Goal: Information Seeking & Learning: Learn about a topic

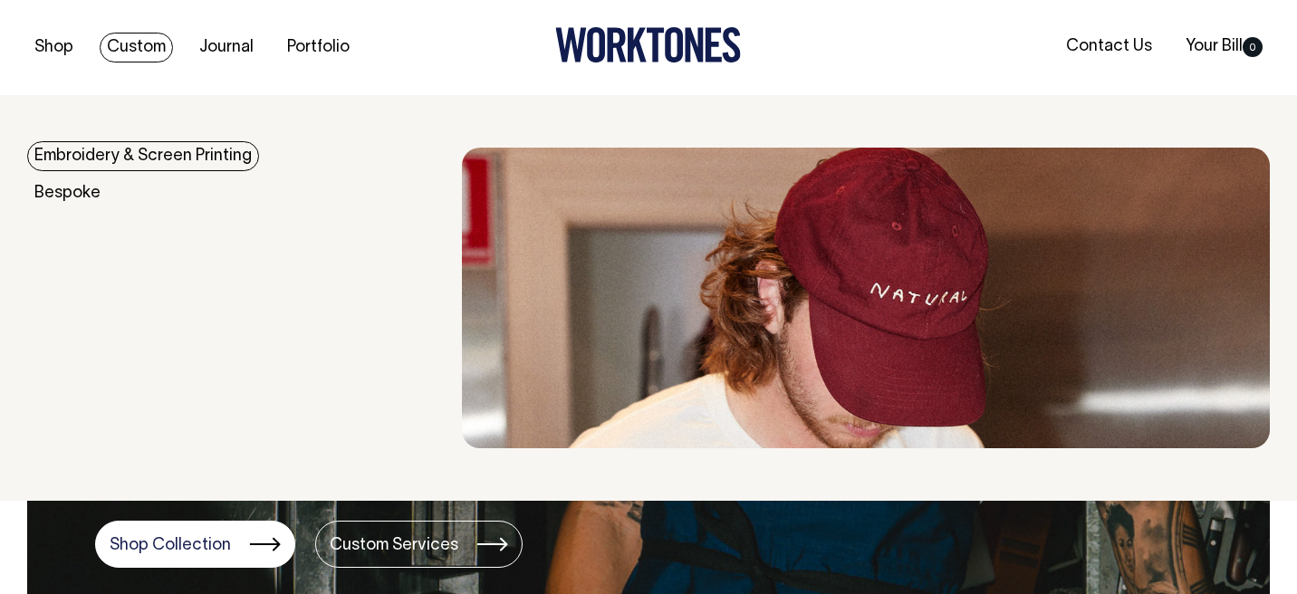
click at [143, 38] on link "Custom" at bounding box center [136, 48] width 73 height 30
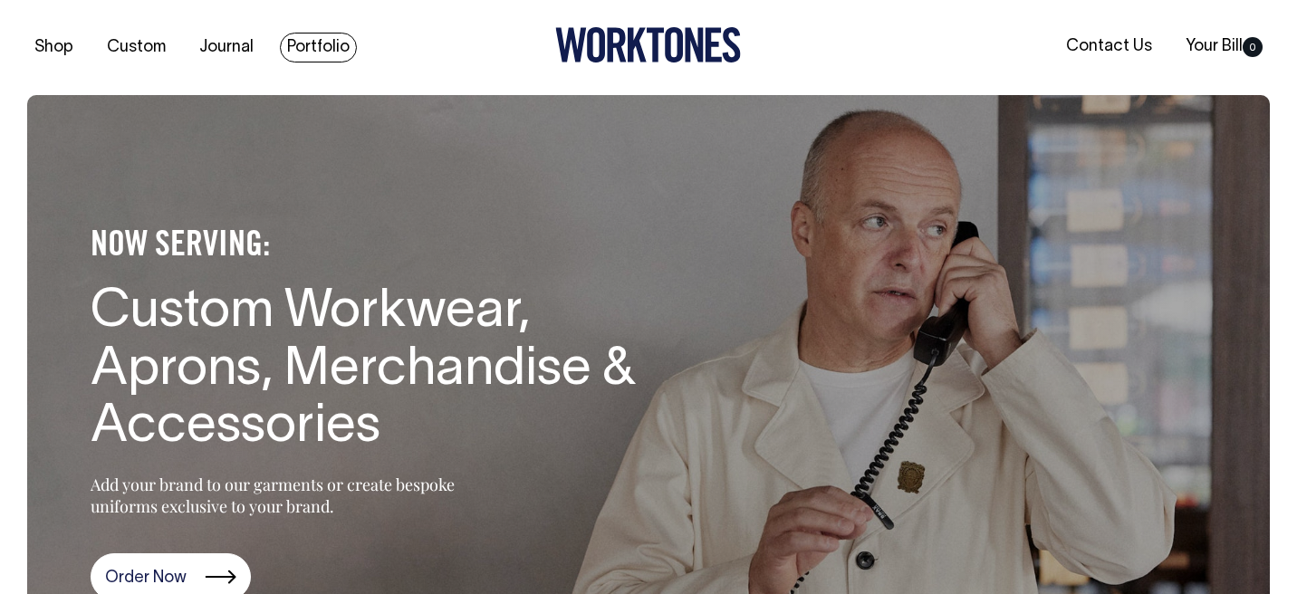
click at [309, 58] on link "Portfolio" at bounding box center [318, 48] width 77 height 30
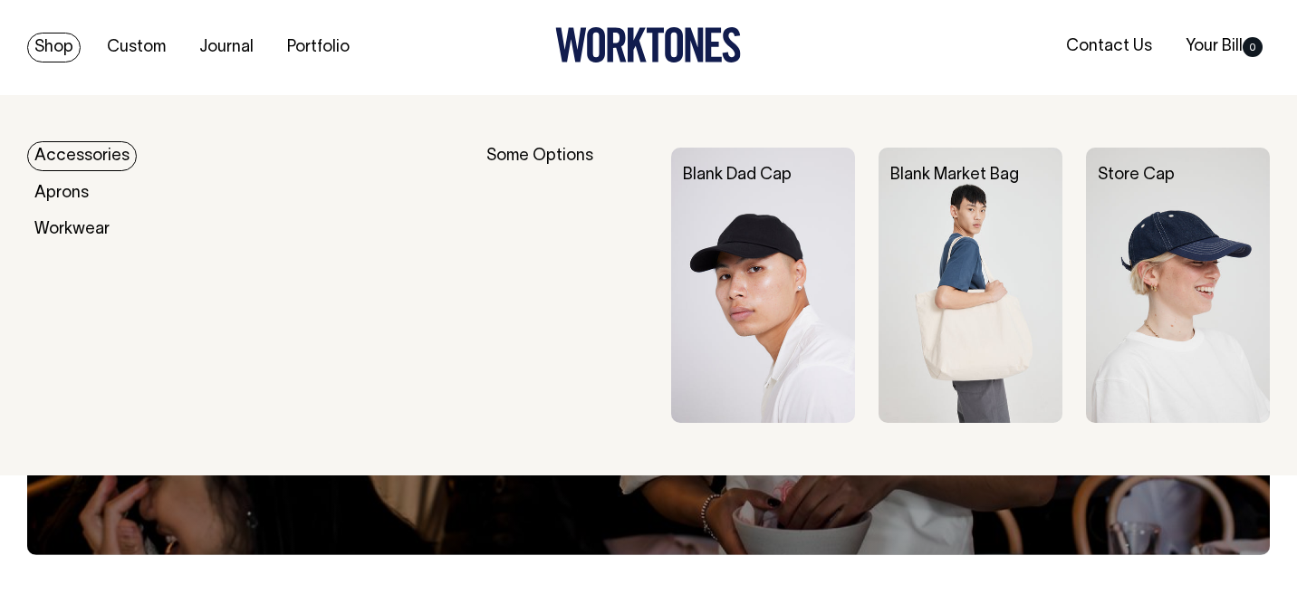
click at [46, 51] on link "Shop" at bounding box center [53, 48] width 53 height 30
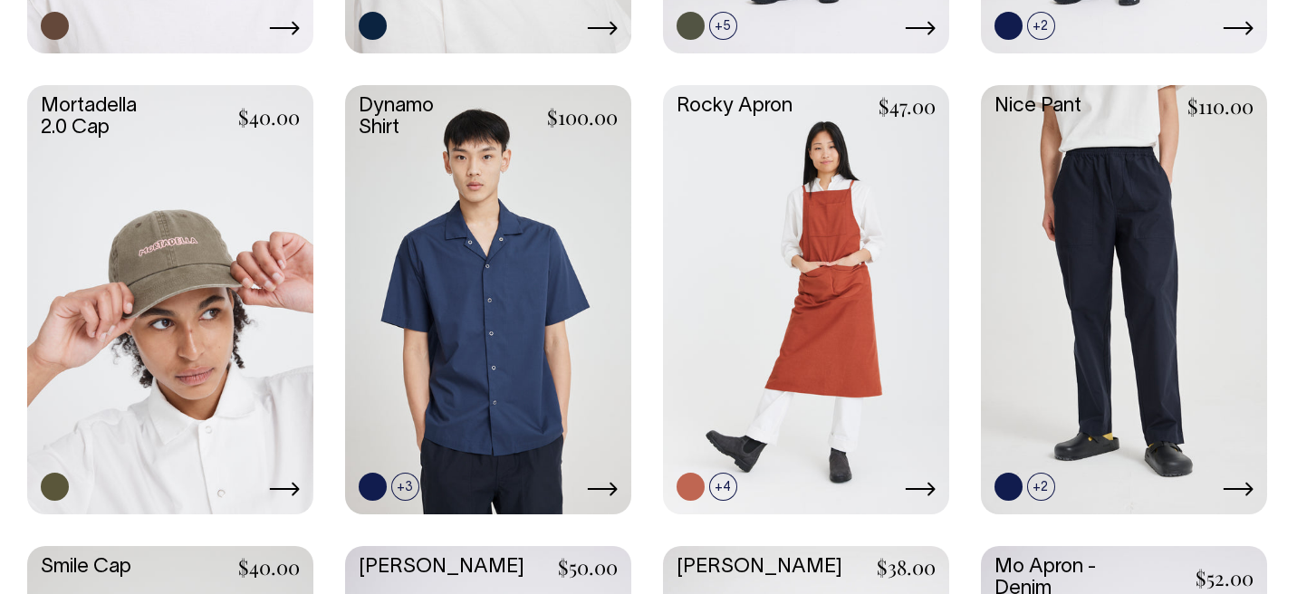
scroll to position [1371, 0]
click at [174, 291] on link at bounding box center [170, 299] width 286 height 426
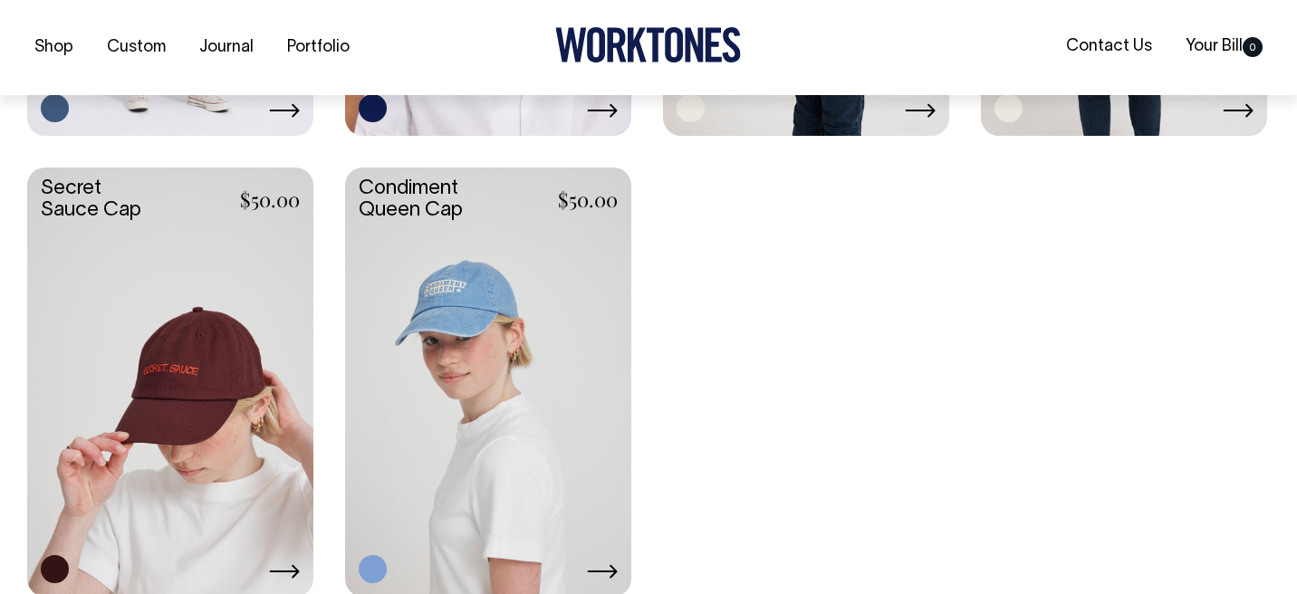
scroll to position [3135, 0]
click at [201, 413] on link at bounding box center [170, 380] width 286 height 426
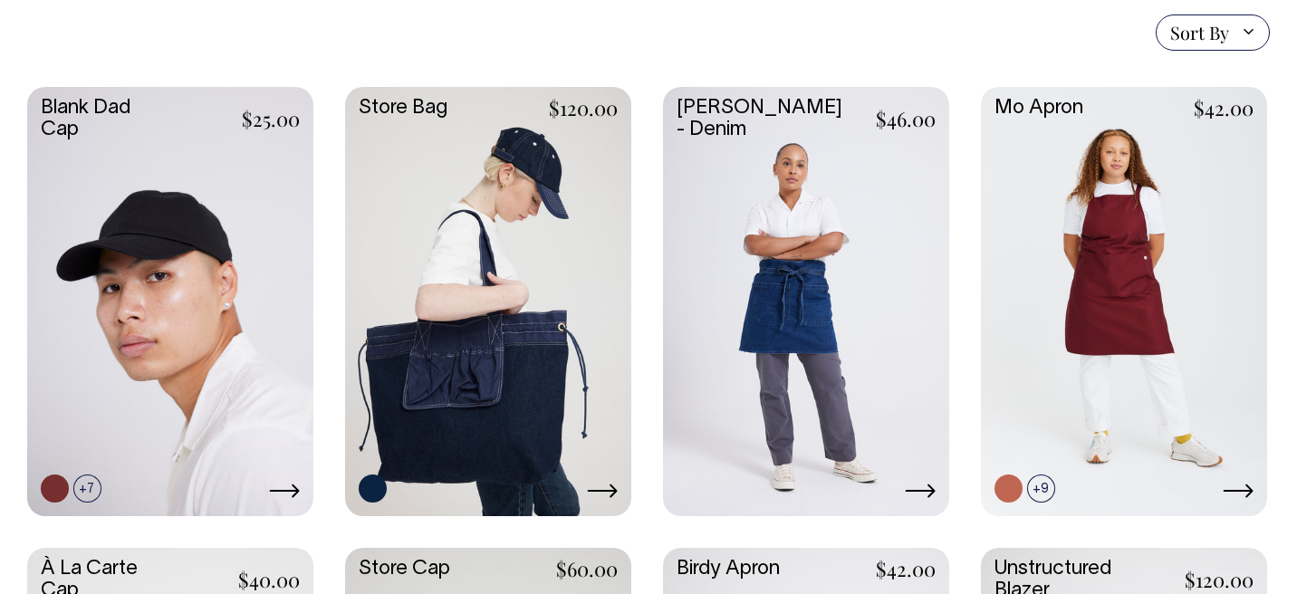
scroll to position [448, 0]
click at [154, 256] on link at bounding box center [170, 300] width 286 height 426
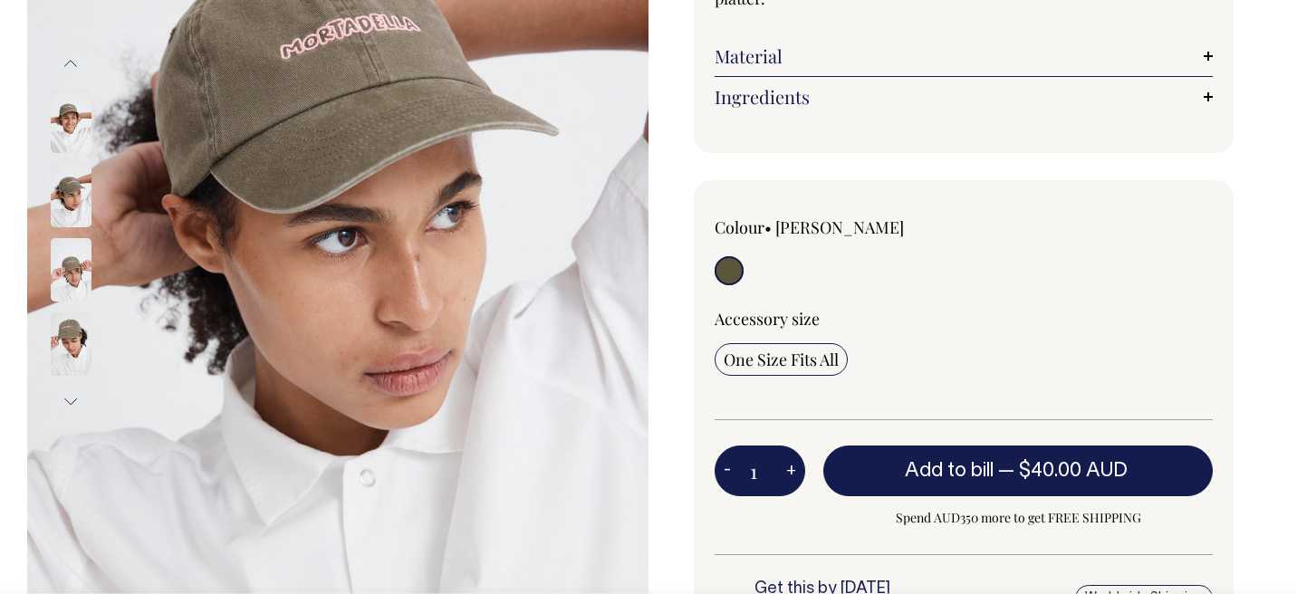
scroll to position [329, 0]
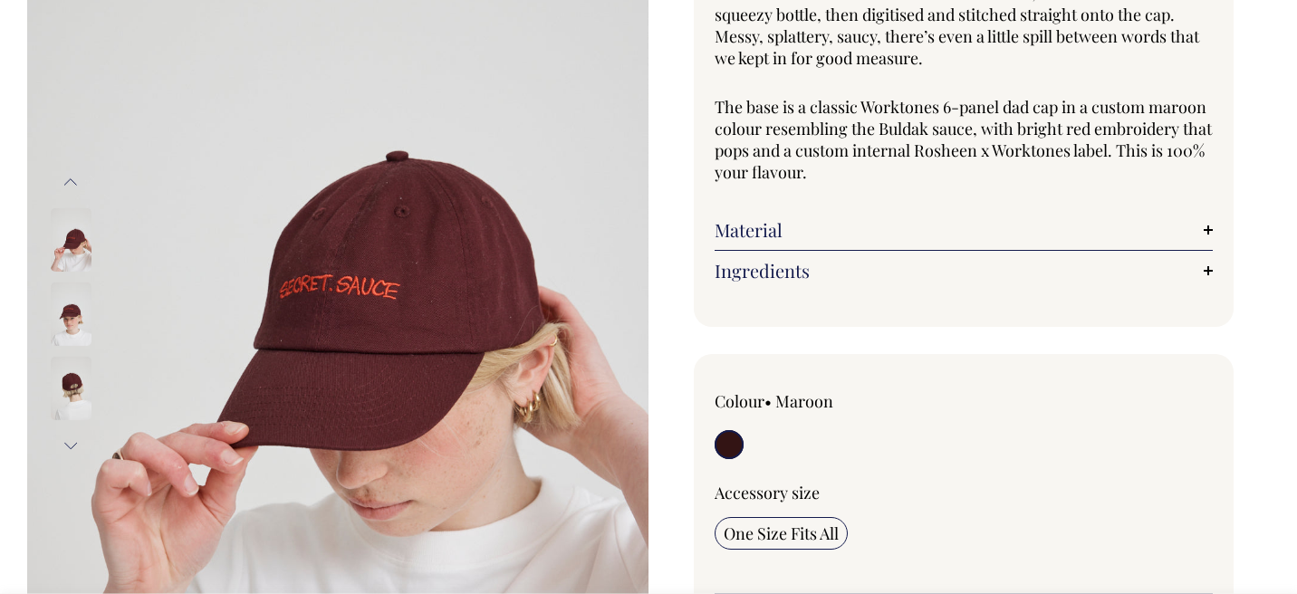
scroll to position [247, 0]
click at [69, 323] on img at bounding box center [71, 313] width 41 height 63
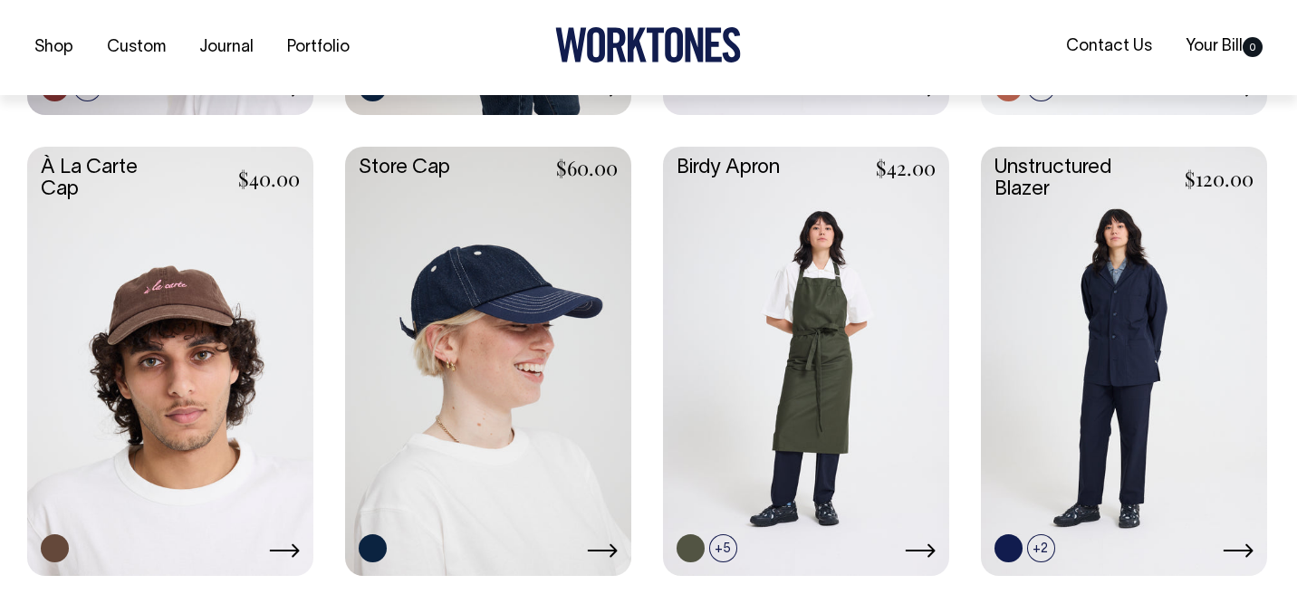
click at [220, 384] on link at bounding box center [170, 360] width 286 height 426
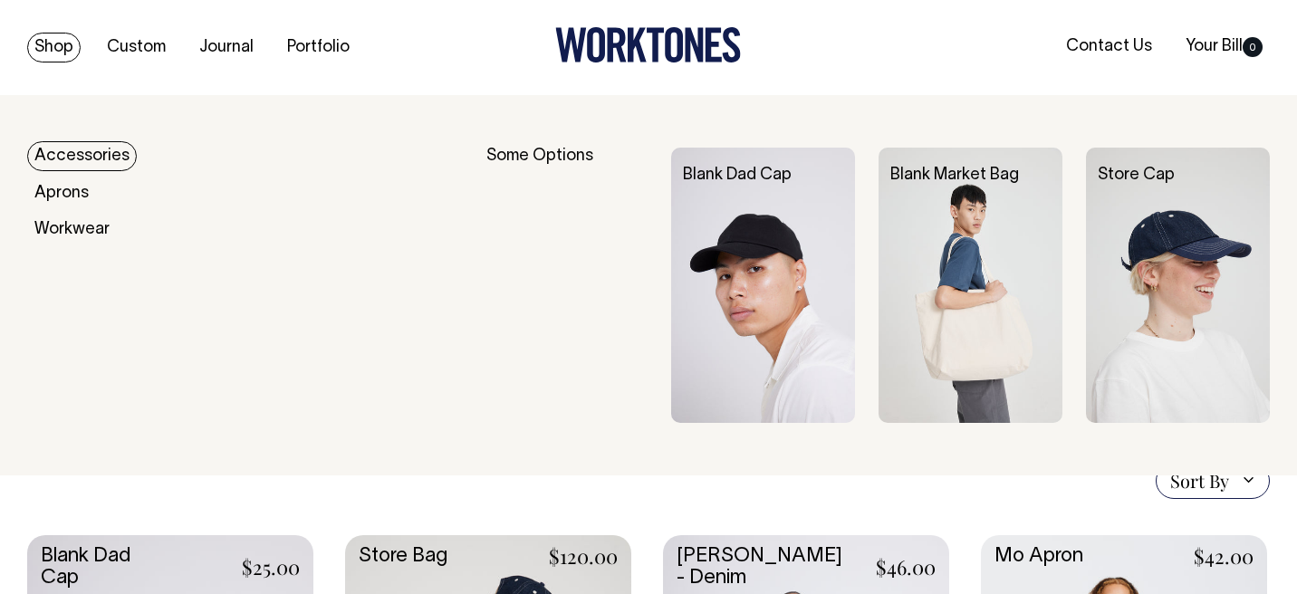
click at [75, 164] on link "Accessories" at bounding box center [82, 156] width 110 height 30
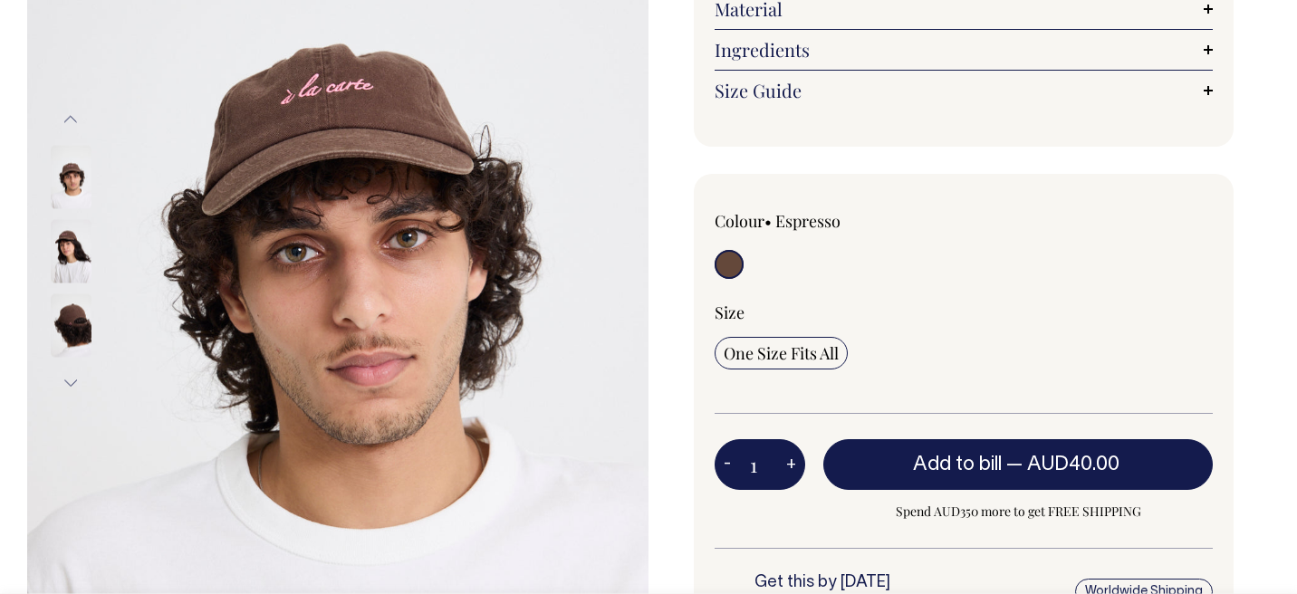
scroll to position [311, 0]
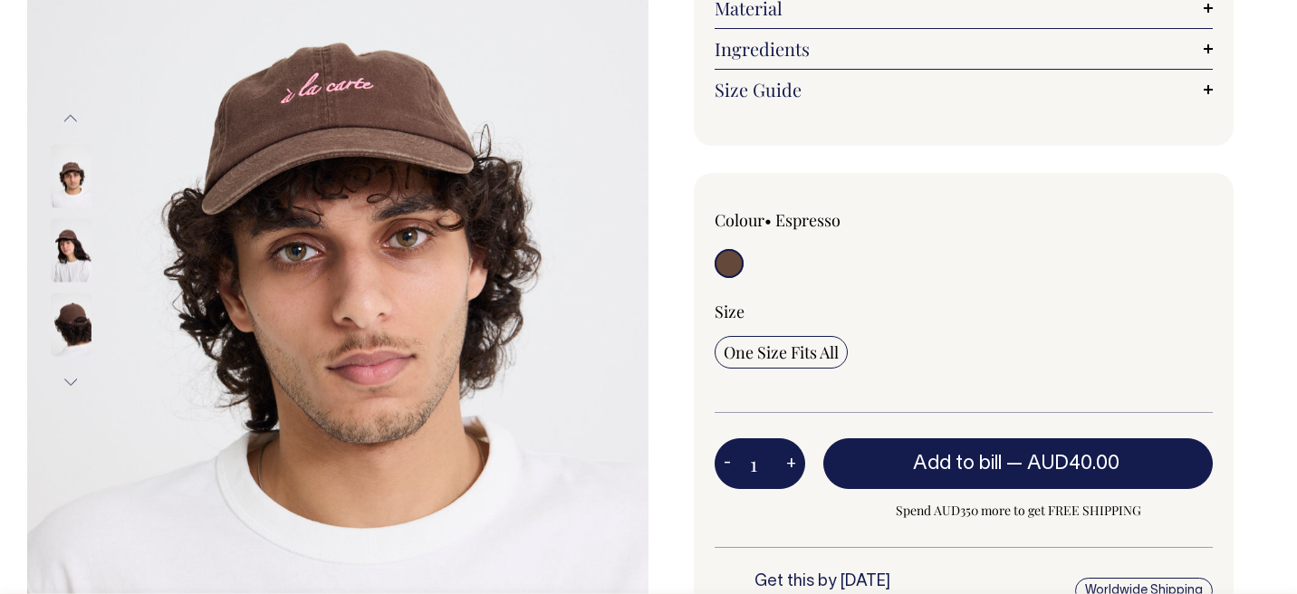
click at [69, 245] on img at bounding box center [71, 249] width 41 height 63
click at [65, 169] on img at bounding box center [71, 175] width 41 height 63
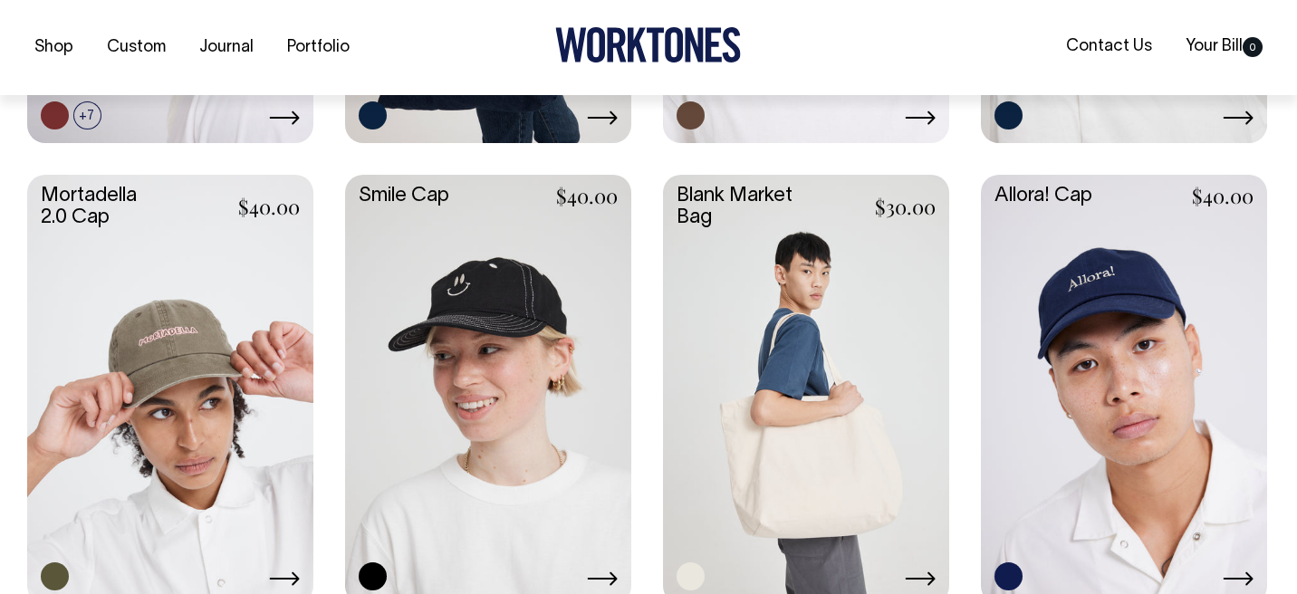
scroll to position [844, 0]
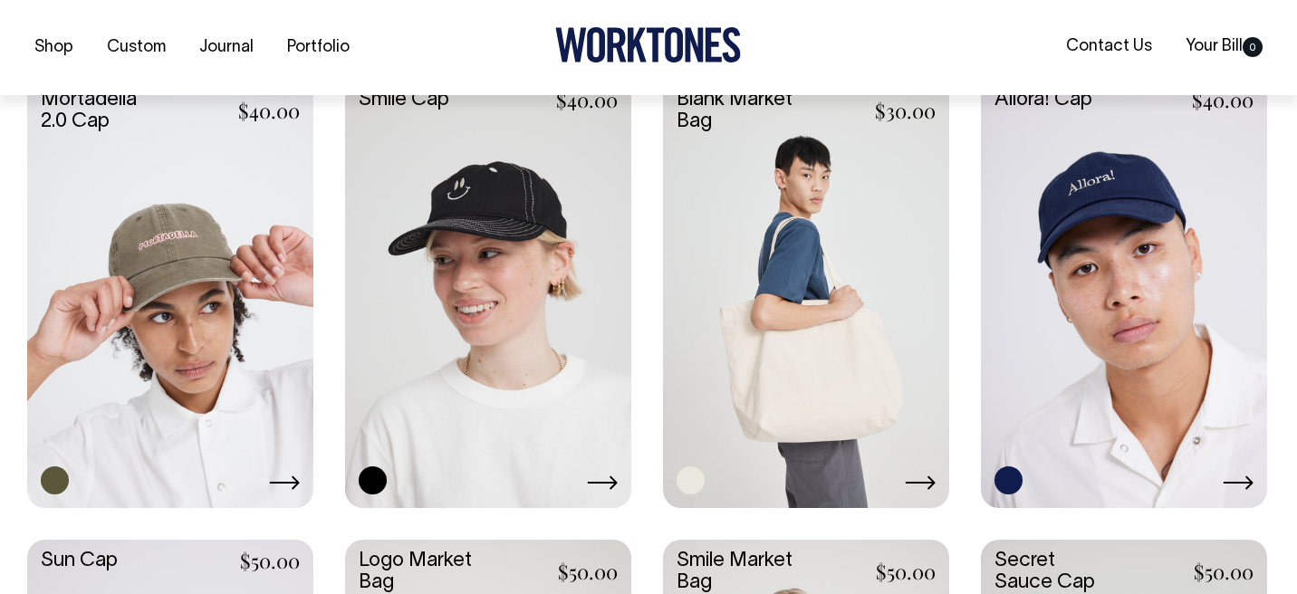
click at [1080, 407] on link at bounding box center [1124, 292] width 286 height 426
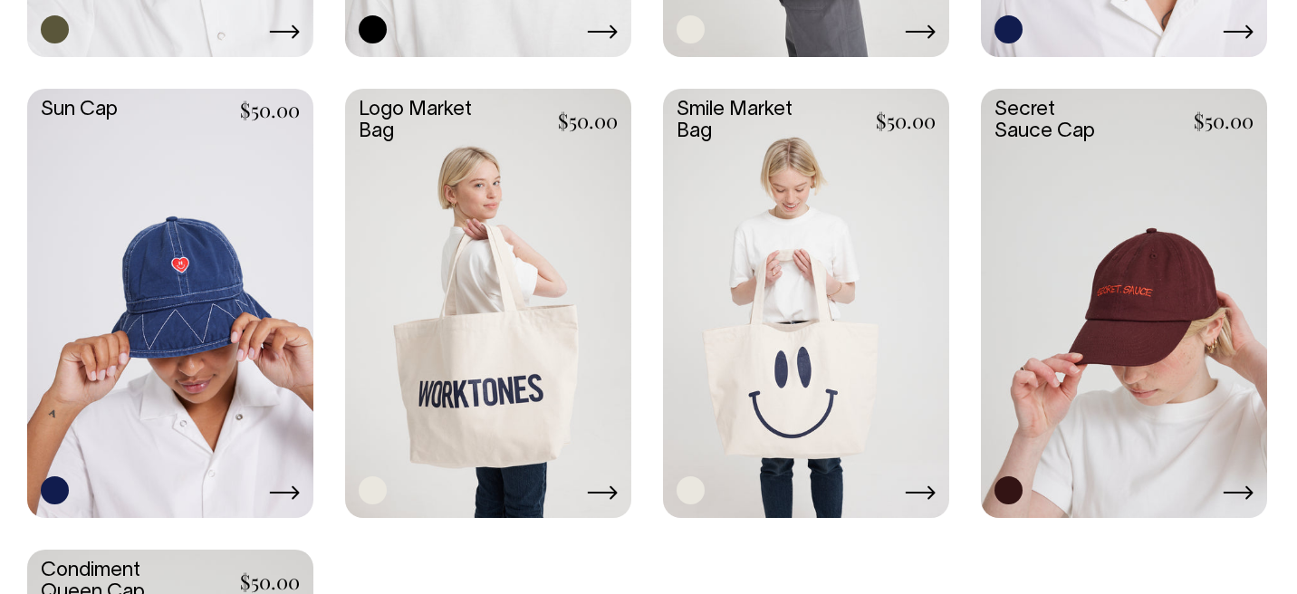
scroll to position [1390, 0]
click at [1161, 338] on link at bounding box center [1124, 302] width 286 height 426
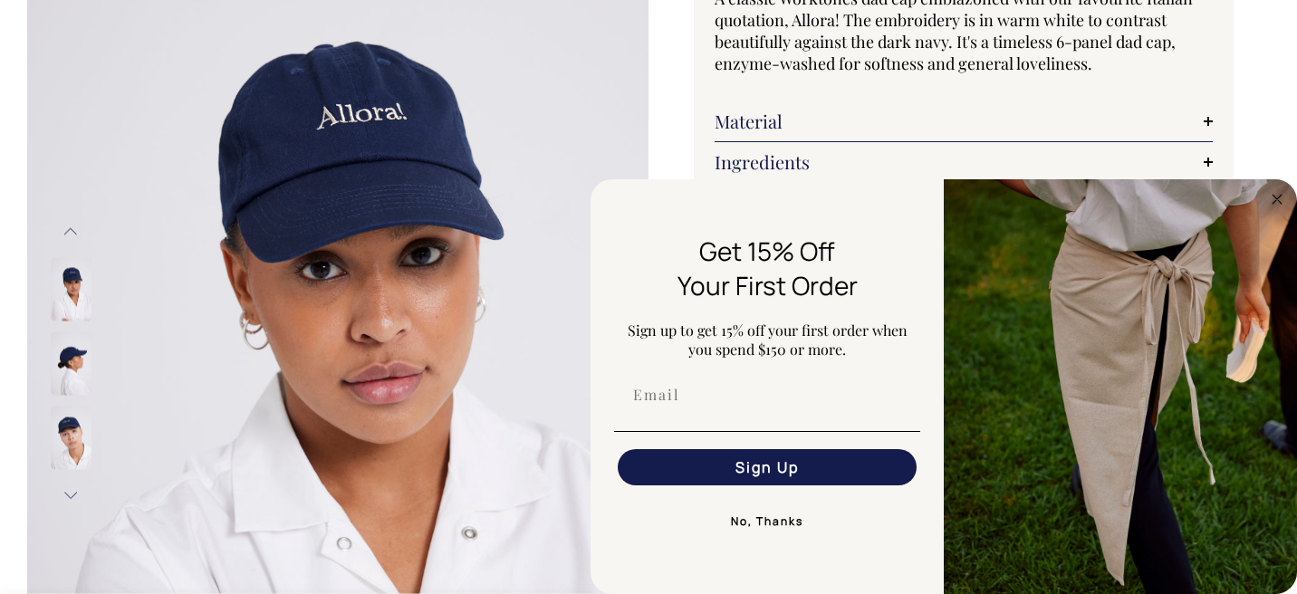
scroll to position [198, 0]
click at [72, 438] on img at bounding box center [71, 437] width 41 height 63
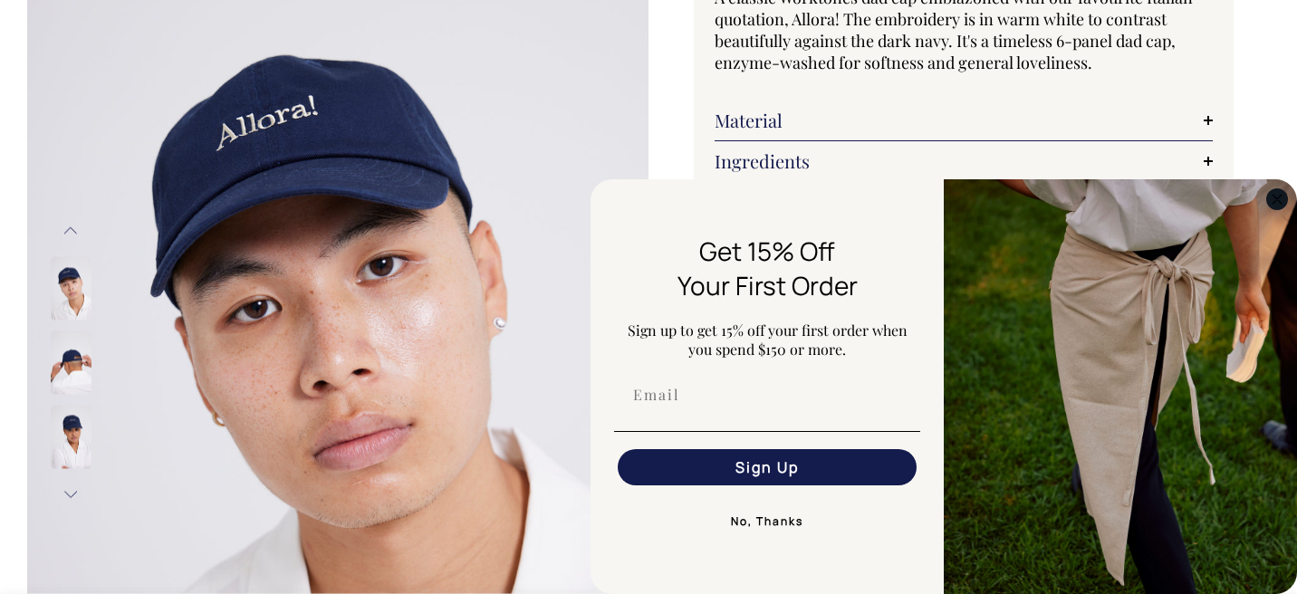
click at [1275, 203] on circle "Close dialog" at bounding box center [1277, 198] width 21 height 21
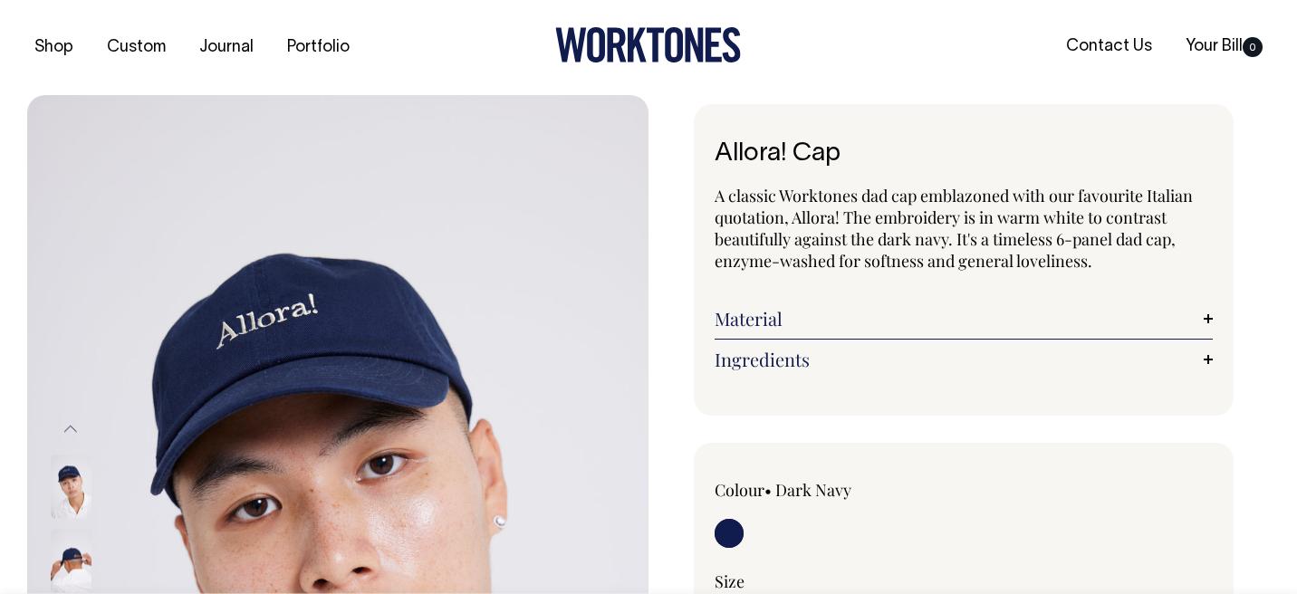
scroll to position [0, 0]
drag, startPoint x: 736, startPoint y: 226, endPoint x: 946, endPoint y: 226, distance: 209.2
click at [946, 226] on p "A classic Worktones dad cap emblazoned with our favourite Italian quotation, Al…" at bounding box center [964, 228] width 498 height 87
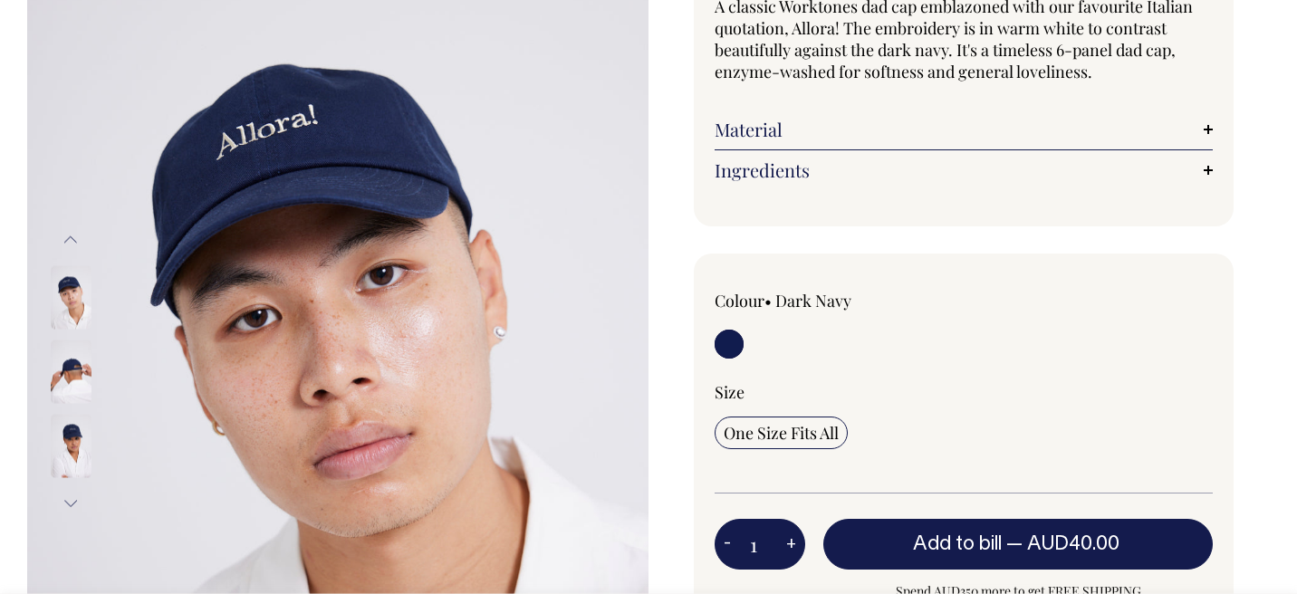
scroll to position [189, 0]
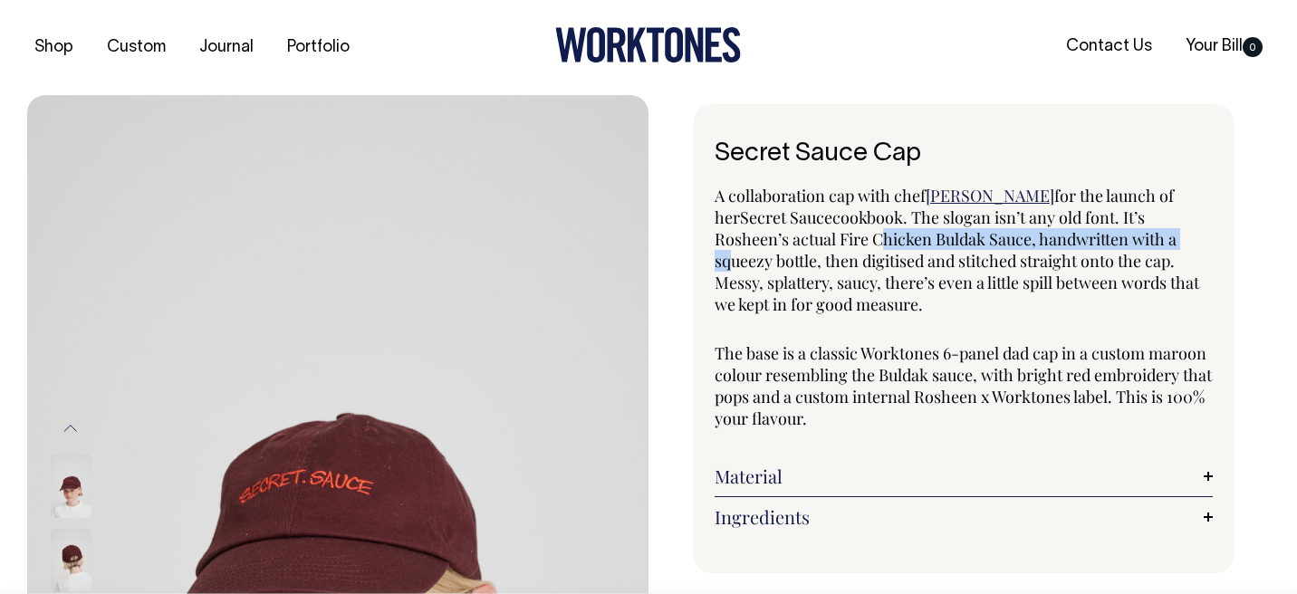
drag, startPoint x: 801, startPoint y: 227, endPoint x: 1116, endPoint y: 227, distance: 315.2
click at [1116, 227] on span "cookbook. The slogan isn’t any old font. It’s Rosheen’s actual Fire Chicken Bul…" at bounding box center [957, 260] width 485 height 109
drag, startPoint x: 740, startPoint y: 234, endPoint x: 1048, endPoint y: 247, distance: 308.2
click at [1049, 247] on span "cookbook. The slogan isn’t any old font. It’s Rosheen’s actual Fire Chicken Bul…" at bounding box center [957, 260] width 485 height 109
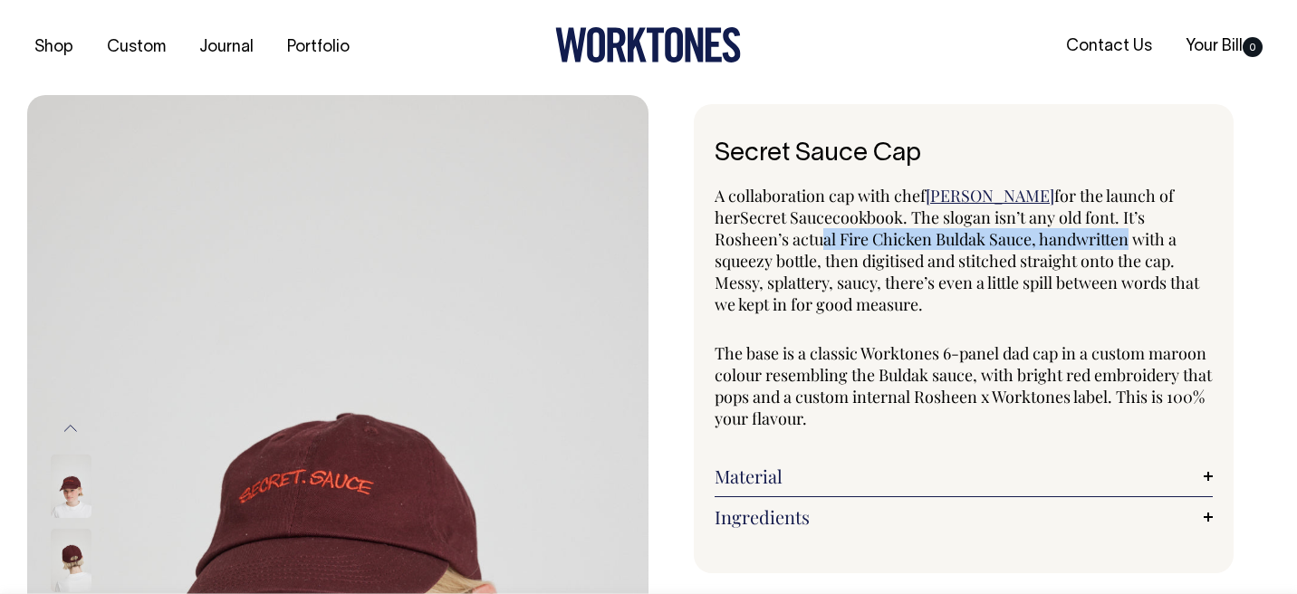
click at [1048, 247] on span "cookbook. The slogan isn’t any old font. It’s Rosheen’s actual Fire Chicken Bul…" at bounding box center [957, 260] width 485 height 109
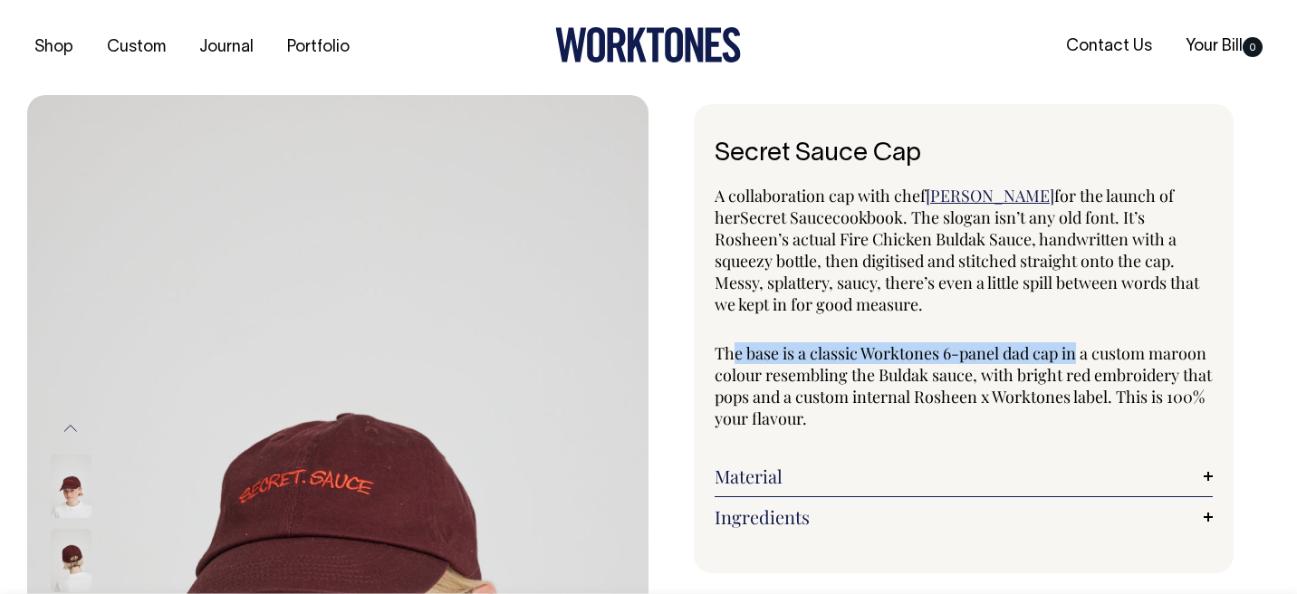
drag, startPoint x: 737, startPoint y: 350, endPoint x: 1081, endPoint y: 352, distance: 344.2
click at [1082, 352] on p "The base is a classic Worktones 6-panel dad cap in a custom maroon colour resem…" at bounding box center [964, 385] width 498 height 87
click at [1081, 352] on p "The base is a classic Worktones 6-panel dad cap in a custom maroon colour resem…" at bounding box center [964, 385] width 498 height 87
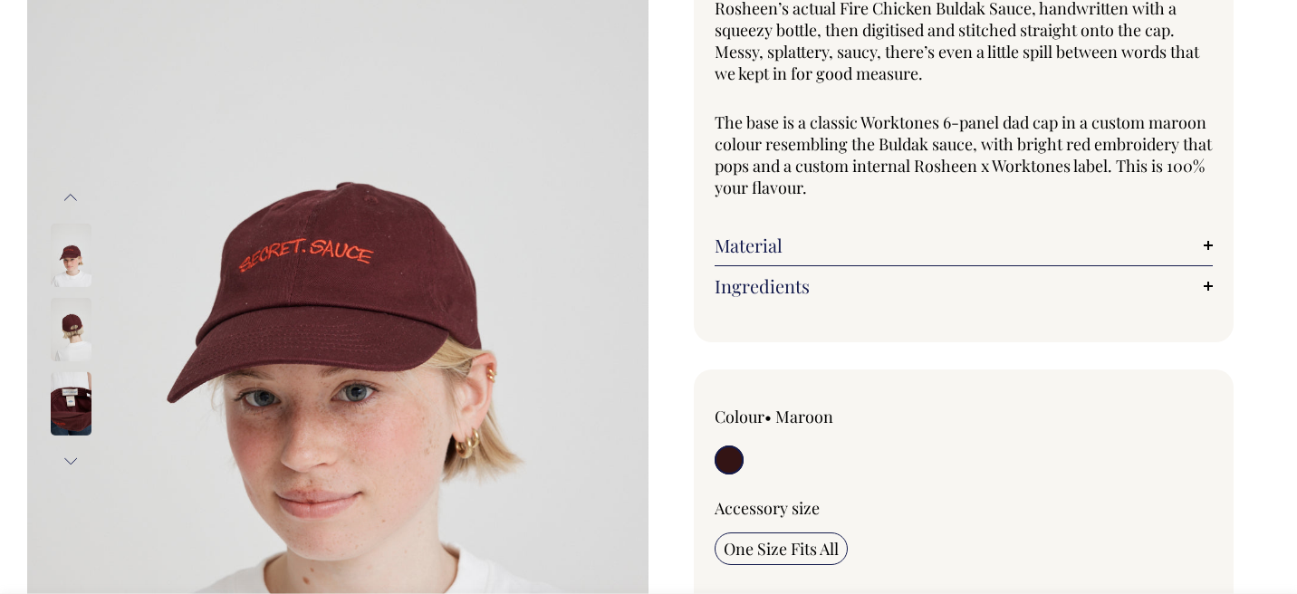
scroll to position [232, 0]
click at [75, 343] on img at bounding box center [71, 328] width 41 height 63
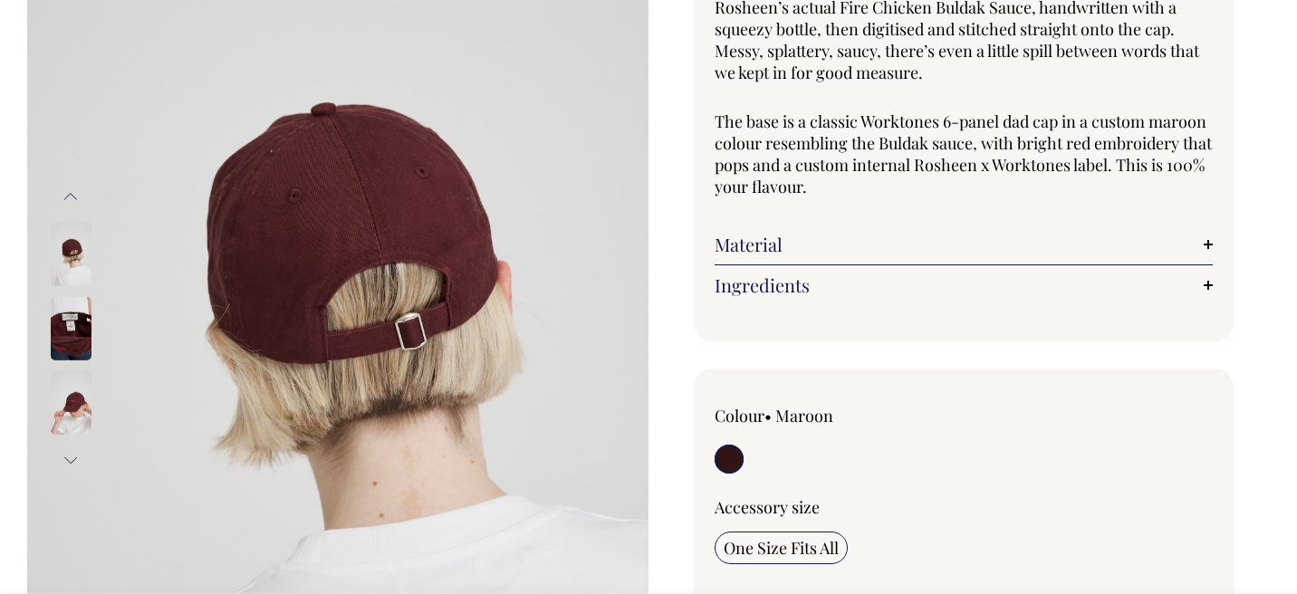
click at [68, 230] on img at bounding box center [71, 254] width 41 height 63
click at [74, 427] on img at bounding box center [71, 402] width 41 height 63
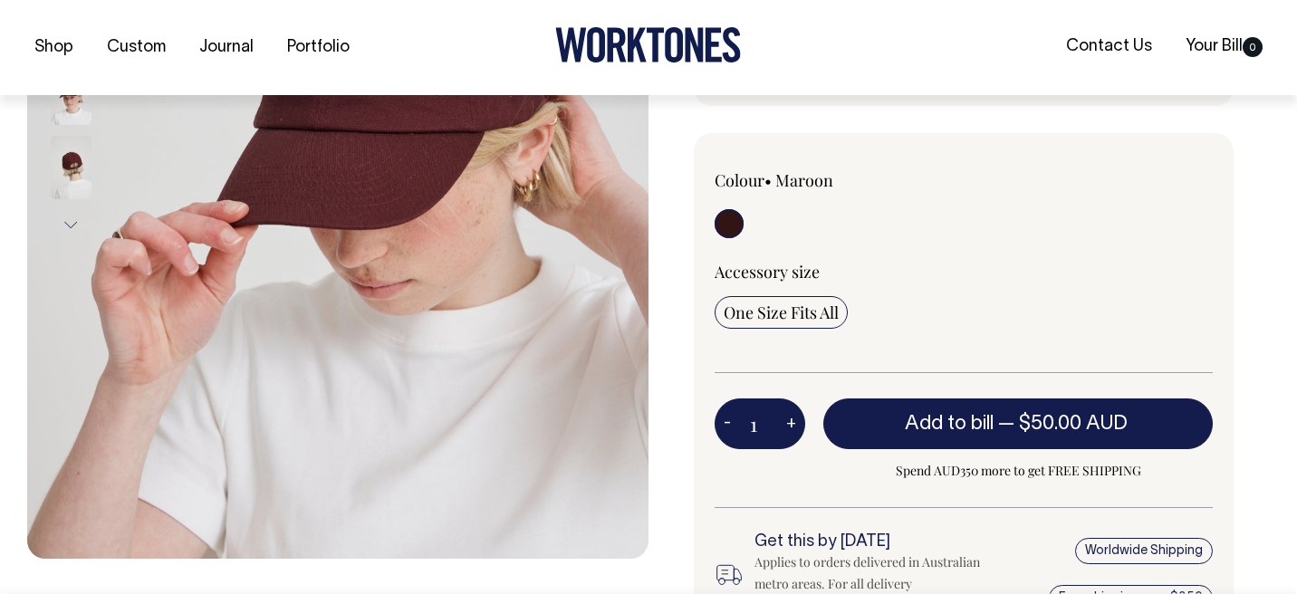
scroll to position [468, 0]
